Goal: Task Accomplishment & Management: Complete application form

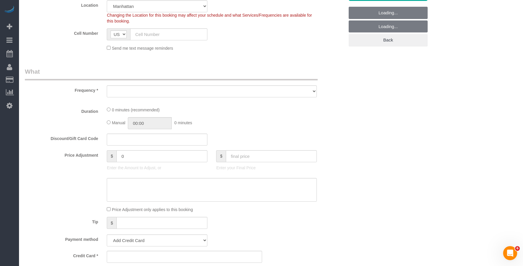
scroll to position [174, 0]
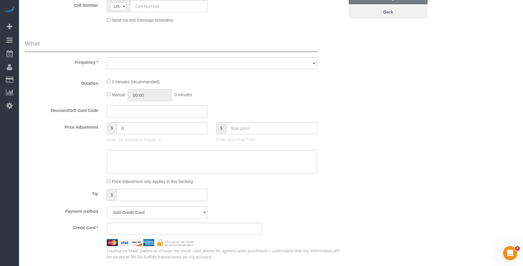
select select "object:2591"
select select "number:89"
select select "number:90"
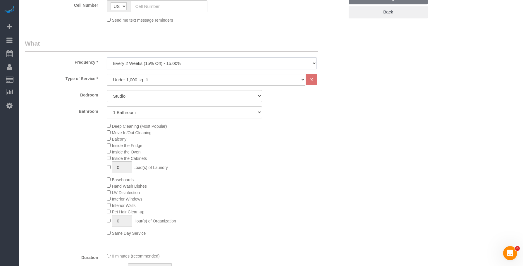
click at [195, 65] on select "One Time Weekly (20% Off) - 20.00% Every 2 Weeks (15% Off) - 15.00% Every 4 Wee…" at bounding box center [212, 63] width 210 height 12
select select "object:3012"
click at [107, 57] on select "One Time Weekly (20% Off) - 20.00% Every 2 Weeks (15% Off) - 15.00% Every 4 Wee…" at bounding box center [212, 63] width 210 height 12
click at [185, 80] on select "Under 1,000 sq. ft. 1,001 - 1,500 sq. ft. 1,500+ sq. ft. Custom Cleaning Office…" at bounding box center [206, 80] width 199 height 12
drag, startPoint x: 310, startPoint y: 44, endPoint x: 266, endPoint y: 72, distance: 51.3
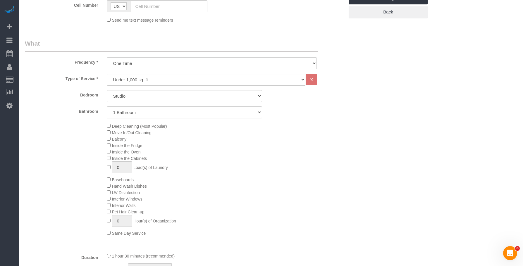
click at [310, 44] on legend "What" at bounding box center [171, 45] width 293 height 13
click at [207, 98] on select "Studio 1 Bedroom 2 Bedrooms 3 Bedrooms" at bounding box center [184, 96] width 155 height 12
select select "2"
click at [107, 90] on select "Studio 1 Bedroom 2 Bedrooms 3 Bedrooms" at bounding box center [184, 96] width 155 height 12
click at [204, 112] on select "1 Bathroom 2 Bathrooms" at bounding box center [184, 113] width 155 height 12
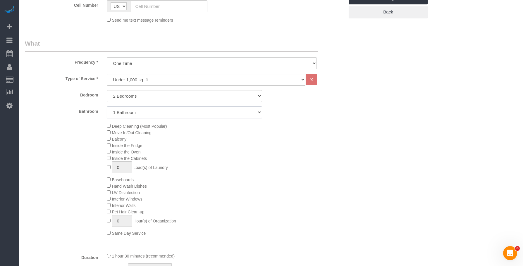
select select "2"
click at [107, 107] on select "1 Bathroom 2 Bathrooms" at bounding box center [184, 113] width 155 height 12
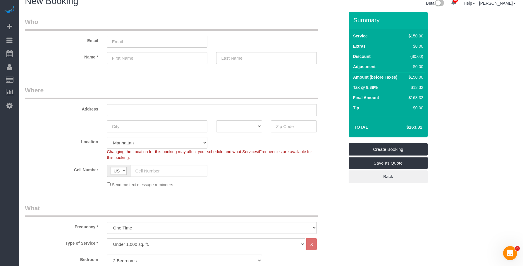
scroll to position [0, 0]
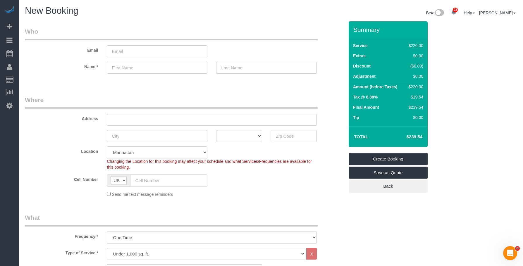
drag, startPoint x: 412, startPoint y: 86, endPoint x: 418, endPoint y: 86, distance: 6.2
click at [418, 86] on div "$220.00" at bounding box center [415, 87] width 17 height 6
copy div "$220"
drag, startPoint x: 210, startPoint y: 25, endPoint x: 243, endPoint y: 92, distance: 74.0
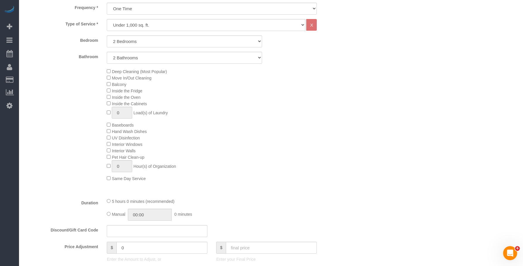
scroll to position [234, 0]
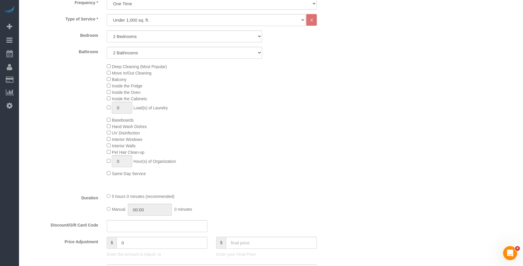
click at [211, 138] on div "Deep Cleaning (Most Popular) Move In/Out Cleaning Balcony Inside the Fridge Ins…" at bounding box center [225, 120] width 246 height 114
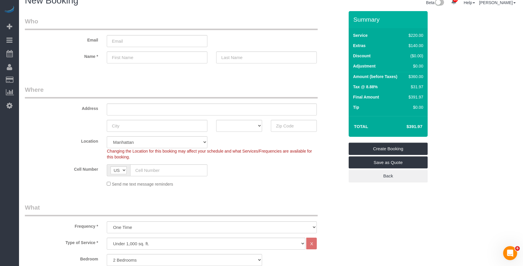
scroll to position [0, 0]
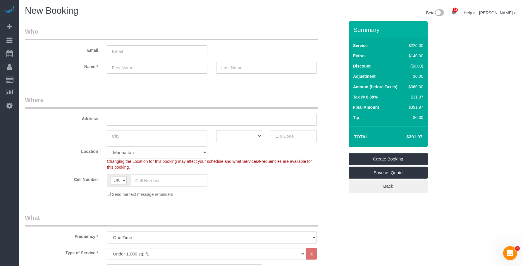
click at [264, 14] on h1 "New Booking" at bounding box center [146, 11] width 242 height 10
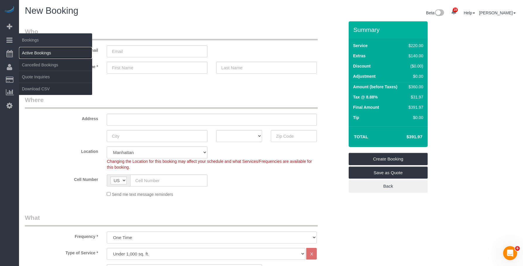
drag, startPoint x: 42, startPoint y: 52, endPoint x: 127, endPoint y: 70, distance: 87.0
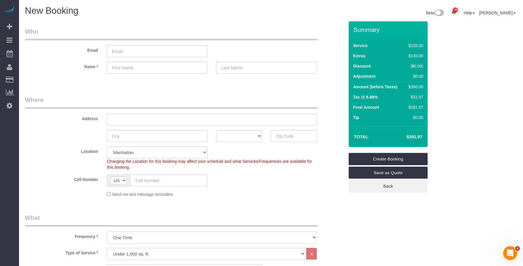
click at [42, 52] on link "Active Bookings" at bounding box center [55, 53] width 73 height 12
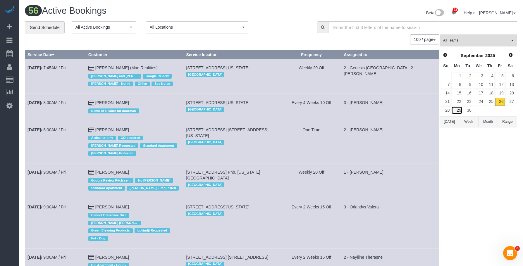
click at [459, 110] on link "29" at bounding box center [457, 111] width 11 height 8
click at [447, 110] on link "28" at bounding box center [446, 111] width 10 height 8
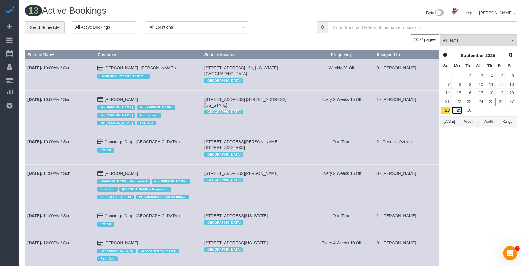
click at [458, 111] on link "29" at bounding box center [457, 111] width 11 height 8
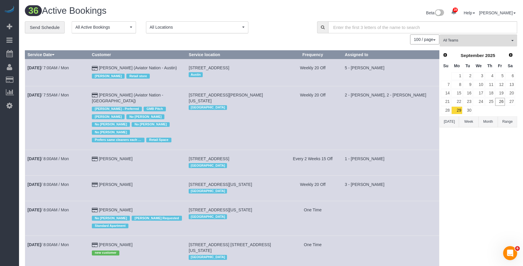
drag, startPoint x: 272, startPoint y: 26, endPoint x: 339, endPoint y: 189, distance: 176.4
click at [272, 26] on div "**********" at bounding box center [167, 27] width 284 height 12
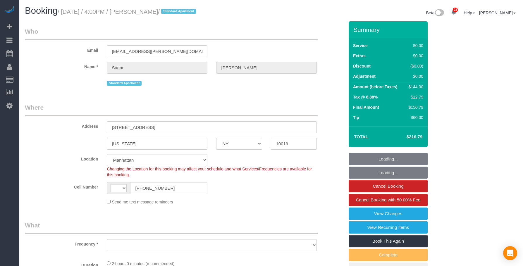
select select "NY"
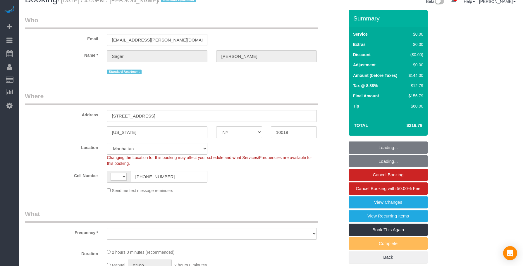
select select "string:US"
select select "string:stripe-pm_1NfZHi4VGloSiKo76R64IA7G"
select select "1"
select select "number:58"
select select "number:79"
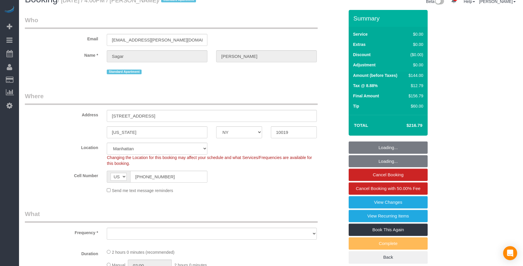
select select "number:15"
select select "number:5"
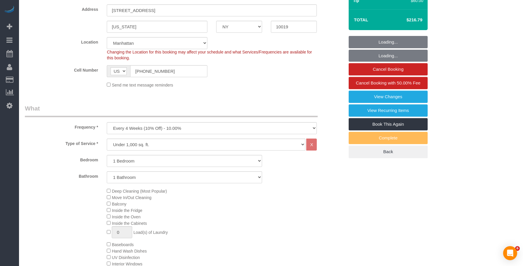
select select "object:1501"
select select "1"
select select "spot1"
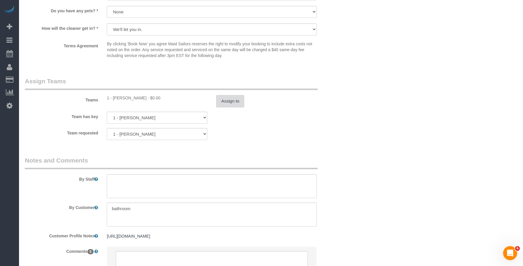
scroll to position [759, 0]
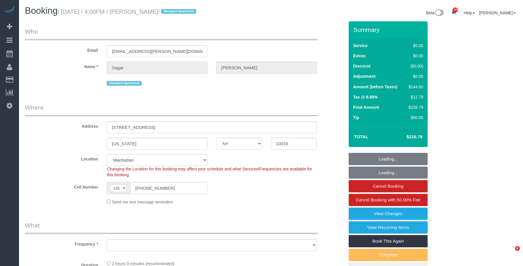
select select "NY"
select select "number:58"
select select "number:79"
select select "number:15"
select select "number:5"
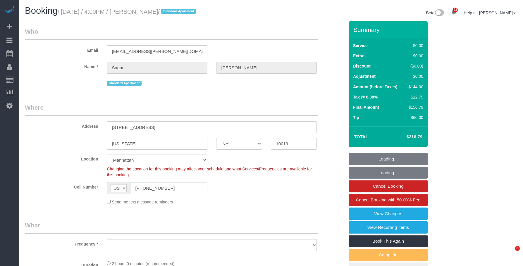
scroll to position [89, 0]
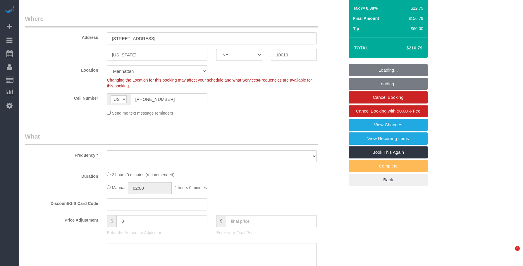
select select "object:976"
select select "spot1"
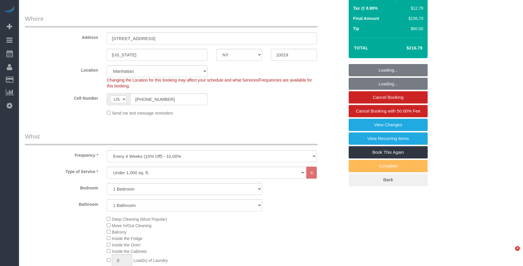
select select "object:1501"
select select "1"
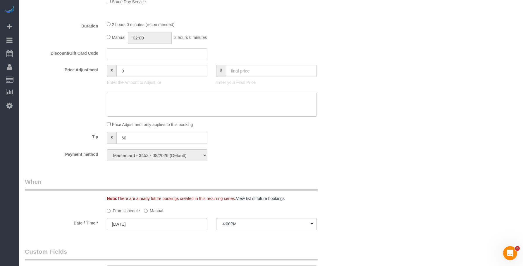
scroll to position [410, 0]
